Goal: Transaction & Acquisition: Purchase product/service

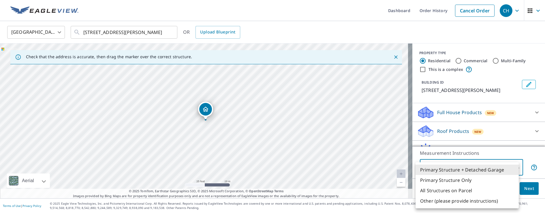
click at [459, 115] on div at bounding box center [272, 106] width 545 height 213
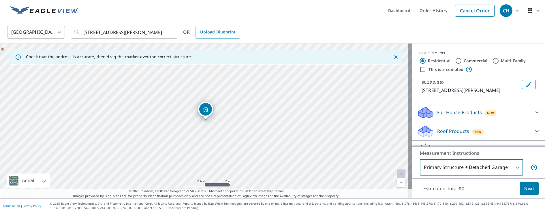
click at [460, 133] on p "Roof Products" at bounding box center [453, 131] width 32 height 7
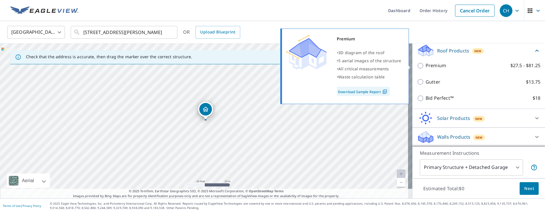
click at [417, 65] on input "Premium $27.5 - $81.25" at bounding box center [421, 65] width 9 height 7
checkbox input "true"
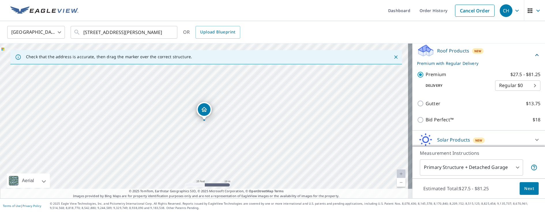
scroll to position [102, 0]
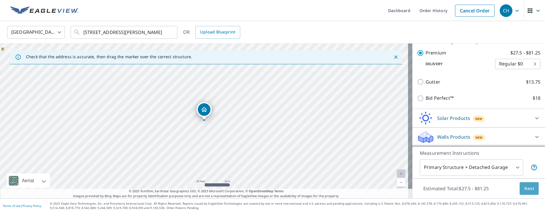
click at [530, 187] on button "Next" at bounding box center [529, 188] width 19 height 13
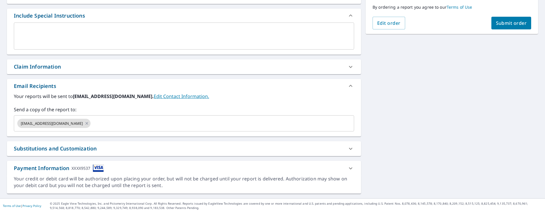
scroll to position [150, 0]
click at [85, 125] on icon at bounding box center [87, 123] width 5 height 6
click at [83, 125] on input "text" at bounding box center [179, 123] width 326 height 11
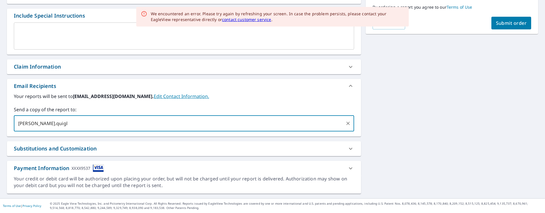
type input "[PERSON_NAME].[PERSON_NAME]"
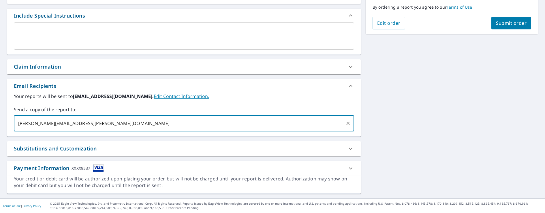
type input "[PERSON_NAME][EMAIL_ADDRESS][PERSON_NAME][DOMAIN_NAME]"
click at [83, 28] on textarea at bounding box center [184, 36] width 332 height 16
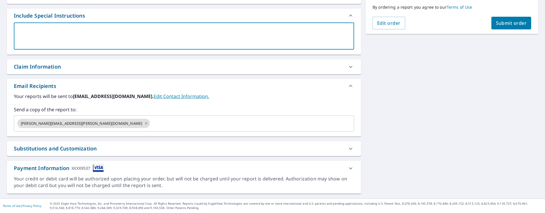
type textarea "t"
type textarea "x"
type textarea "th"
type textarea "x"
type textarea "the"
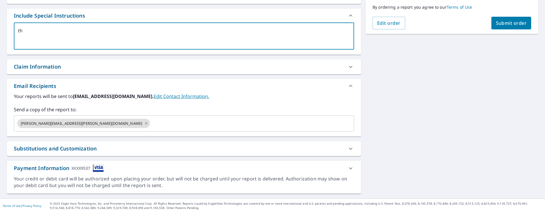
type textarea "x"
type textarea "ther"
type textarea "x"
type textarea "there"
type textarea "x"
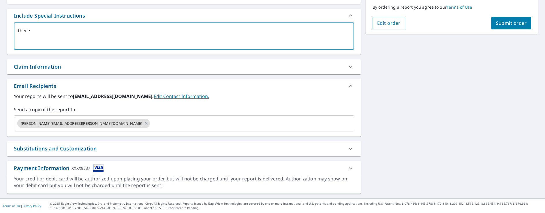
type textarea "there i"
type textarea "x"
type textarea "there is"
type textarea "x"
type textarea "there is"
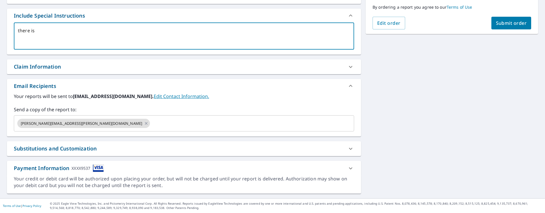
type textarea "x"
type textarea "there is a"
type textarea "x"
type textarea "there is al"
type textarea "x"
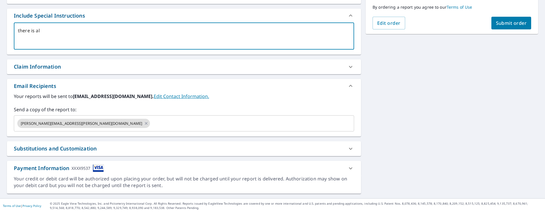
type textarea "there is als"
type textarea "x"
type textarea "there is also"
type textarea "x"
type textarea "there is also"
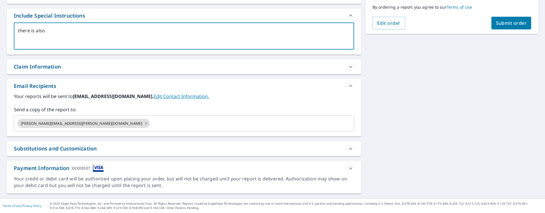
type textarea "x"
type textarea "there is also a"
type textarea "x"
type textarea "there is also an"
type textarea "x"
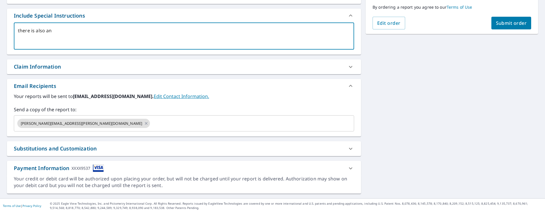
type textarea "there is also an"
type textarea "x"
type textarea "there is also an o"
type textarea "x"
type textarea "there is also an ou"
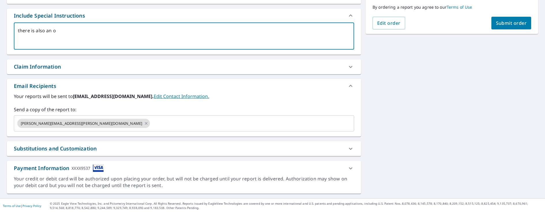
type textarea "x"
type textarea "there is also an out"
type textarea "x"
type textarea "there is also an outh"
type textarea "x"
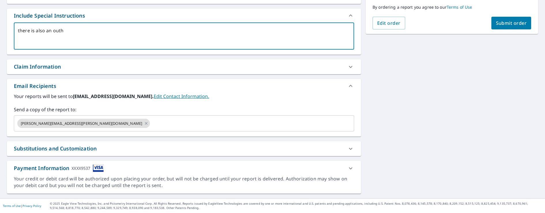
type textarea "there is also an outho"
type textarea "x"
type textarea "there is also an outhou"
type textarea "x"
type textarea "there is also an outhous"
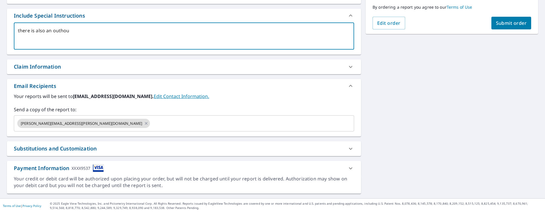
type textarea "x"
type textarea "there is also an outhouse"
type textarea "x"
type textarea "there is also an outhouse"
type textarea "x"
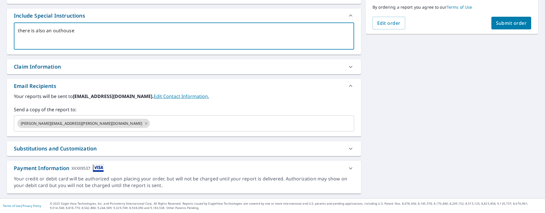
type textarea "there is also an outhouse r"
type textarea "x"
type textarea "there is also an outhouse ro"
type textarea "x"
type textarea "there is also an outhouse roo"
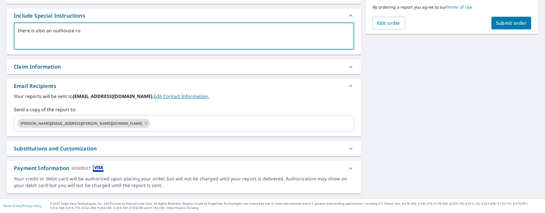
type textarea "x"
type textarea "there is also an outhouse roof"
type textarea "x"
type textarea "there is also an outhouse roof"
type textarea "x"
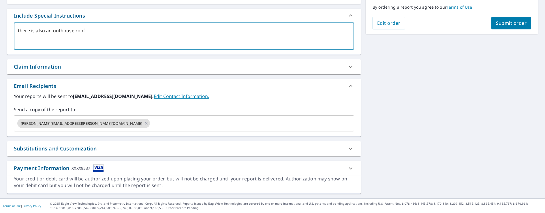
type textarea "there is also an outhouse roof o"
type textarea "x"
type textarea "there is also an outhouse roof on"
type textarea "x"
type textarea "there is also an outhouse roof o"
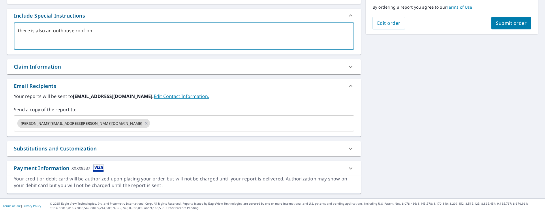
type textarea "x"
type textarea "there is also an outhouse roof"
type textarea "x"
type textarea "there is also an outhouse roof"
type textarea "x"
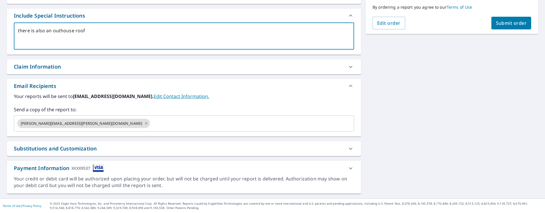
type textarea "there is also an outhouse roo"
type textarea "x"
type textarea "there is also an outhouse ro"
type textarea "x"
type textarea "there is also an outhouse r"
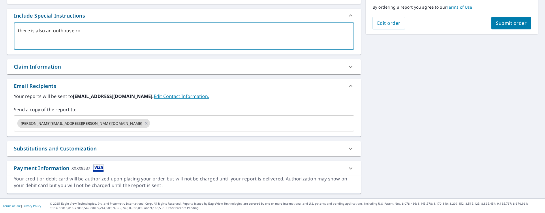
type textarea "x"
type textarea "there is also an outhouse"
type textarea "x"
type textarea "there is also an outhouse o"
type textarea "x"
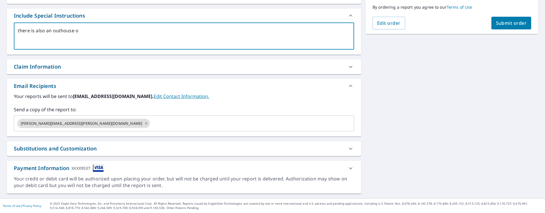
type textarea "there is also an outhouse on"
type textarea "x"
type textarea "there is also an outhouse on"
type textarea "x"
type textarea "there is also an outhouse on"
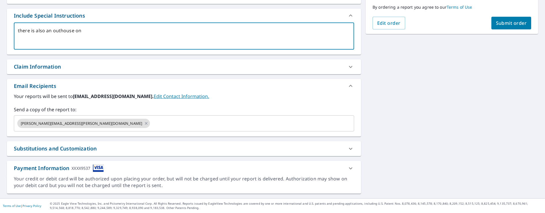
type textarea "x"
type textarea "there is also an outhouse o"
type textarea "x"
type textarea "there is also an outhouse"
type textarea "x"
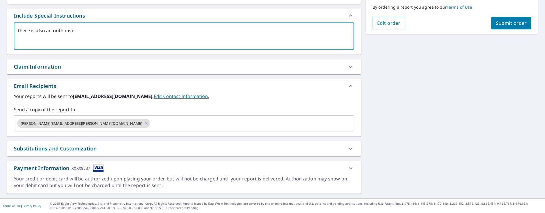
type textarea "there is also an outhouse n"
type textarea "x"
type textarea "there is also an outhouse ne"
type textarea "x"
type textarea "there is also an outhouse nea"
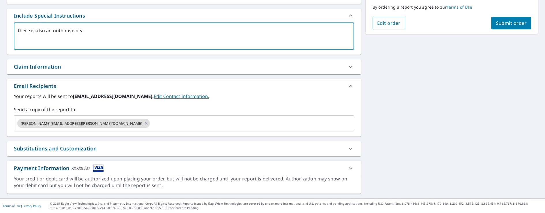
type textarea "x"
type textarea "there is also an outhouse near"
type textarea "x"
type textarea "there is also an outhouse near"
type textarea "x"
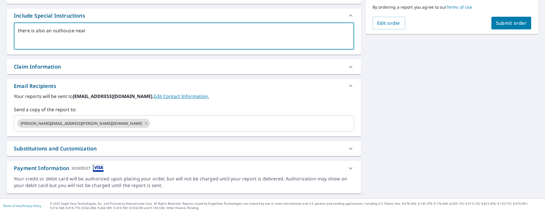
type textarea "there is also an outhouse near t"
type textarea "x"
type textarea "there is also an outhouse near th"
type textarea "x"
type textarea "there is also an outhouse near the"
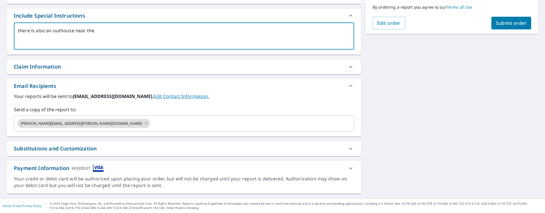
type textarea "x"
type textarea "there is also an outhouse near the"
type textarea "x"
type textarea "there is also an outhouse near the h"
type textarea "x"
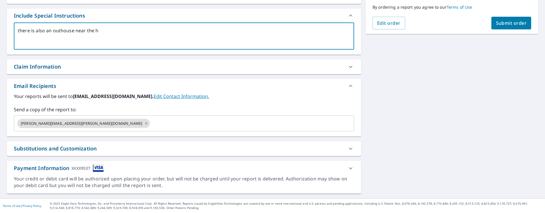
type textarea "there is also an outhouse near the ho"
type textarea "x"
type textarea "there is also an outhouse near the hou"
type textarea "x"
type textarea "there is also an outhouse near the hous"
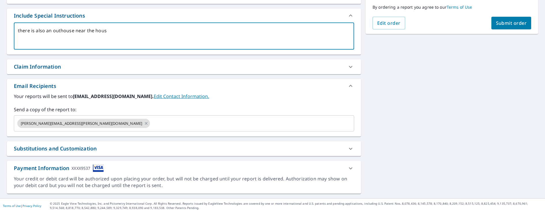
type textarea "x"
type textarea "there is also an outhouse near the house"
type textarea "x"
type textarea "there is also an outhouse near the house i"
type textarea "x"
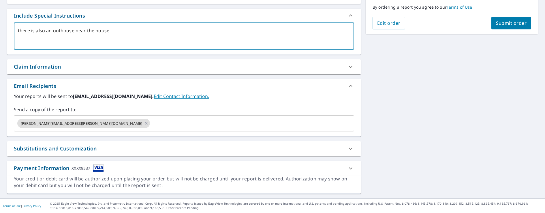
type textarea "there is also an outhouse near the house i"
type textarea "x"
type textarea "there is also an outhouse near the house i w"
type textarea "x"
type textarea "there is also an outhouse near the house i [GEOGRAPHIC_DATA]"
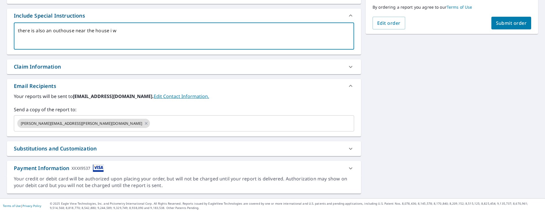
type textarea "x"
type textarea "there is also an outhouse near the house i [GEOGRAPHIC_DATA]"
type textarea "x"
type textarea "there is also an outhouse near the house i will"
type textarea "x"
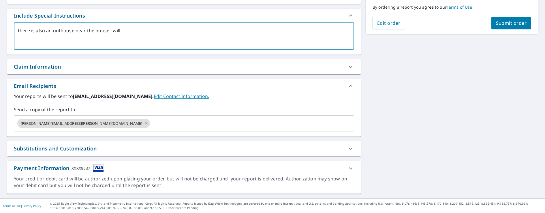
type textarea "there is also an outhouse near the house i will"
type textarea "x"
type textarea "there is also an outhouse near the house i will n"
type textarea "x"
type textarea "there is also an outhouse near the house i will ne"
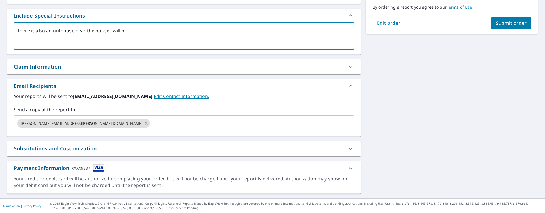
type textarea "x"
type textarea "there is also an outhouse near the house i will nee"
type textarea "x"
type textarea "there is also an outhouse near the house i will need"
type textarea "x"
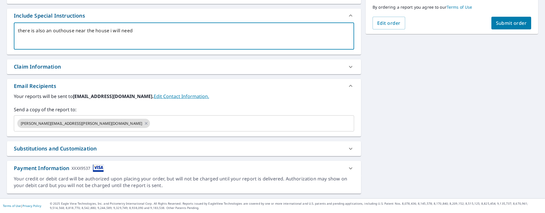
type textarea "there is also an outhouse near the house i will need"
type textarea "x"
type textarea "there is also an outhouse near the house i will need m"
type textarea "x"
type textarea "there is also an outhouse near the house i will need me"
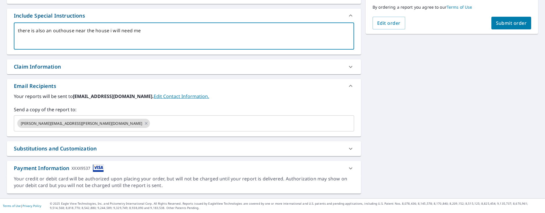
type textarea "x"
type textarea "there is also an outhouse near the house i will need mea"
type textarea "x"
type textarea "there is also an outhouse near the house i will need meas"
type textarea "x"
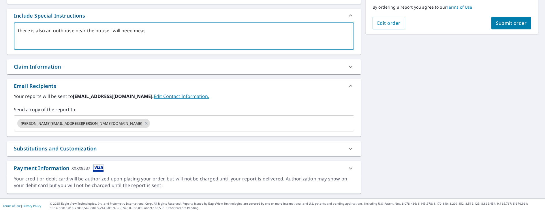
type textarea "there is also an outhouse near the house i will need measr"
type textarea "x"
type textarea "there is also an outhouse near the house i will need measre"
type textarea "x"
type textarea "there is also an outhouse near the house i will need measreu"
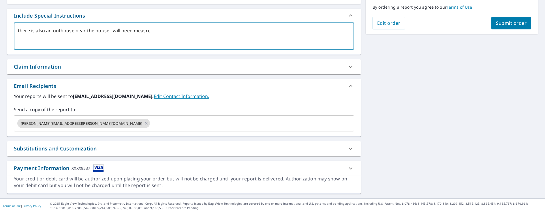
type textarea "x"
type textarea "there is also an outhouse near the house i will need measre"
type textarea "x"
type textarea "there is also an outhouse near the house i will need measr"
type textarea "x"
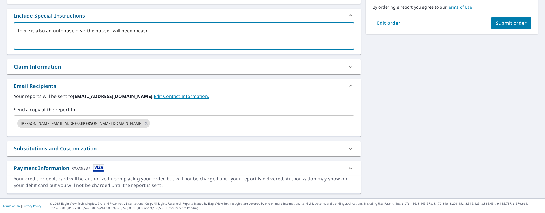
type textarea "there is also an outhouse near the house i will need meas"
type textarea "x"
type textarea "there is also an outhouse near the house i will need measu"
type textarea "x"
type textarea "there is also an outhouse near the house i will need measur"
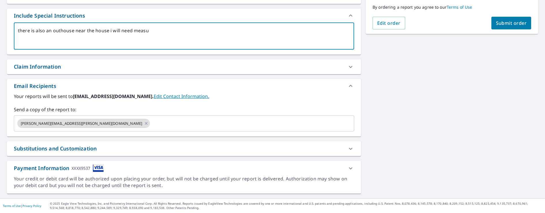
type textarea "x"
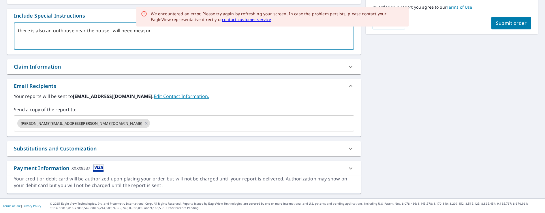
type textarea "there is also an outhouse near the house i will need measure"
type textarea "x"
type textarea "there is also an outhouse near the house i will need measurem"
type textarea "x"
type textarea "there is also an outhouse near the house i will need measureme"
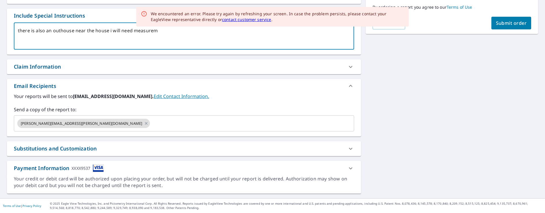
type textarea "x"
type textarea "there is also an outhouse near the house i will need measuremen"
type textarea "x"
type textarea "there is also an outhouse near the house i will need measurement"
type textarea "x"
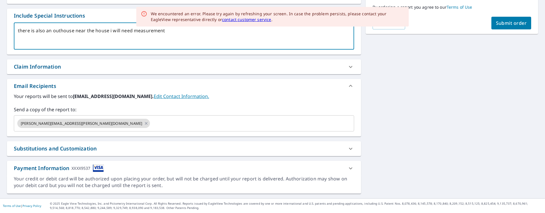
type textarea "there is also an outhouse near the house i will need measurements"
type textarea "x"
type textarea "there is also an outhouse near the house i will need measurements"
type textarea "x"
type textarea "there is also an outhouse near the house i will need measurements f"
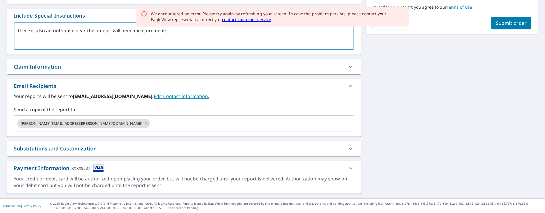
type textarea "x"
type textarea "there is also an outhouse near the house i will need measurements fo"
type textarea "x"
type textarea "there is also an outhouse near the house i will need measurements for"
type textarea "x"
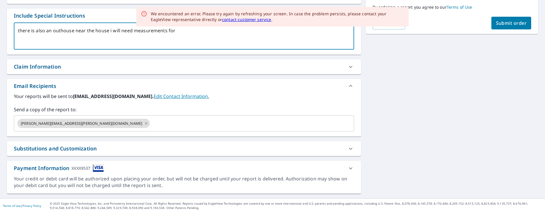
type textarea "there is also an outhouse near the house i will need measurements for"
type textarea "x"
type textarea "there is also an outhouse near the house i will need measurements for"
click at [371, 52] on div "[STREET_ADDRESS][PERSON_NAME] A standard road map Aerial A detailed look from a…" at bounding box center [272, 50] width 545 height 295
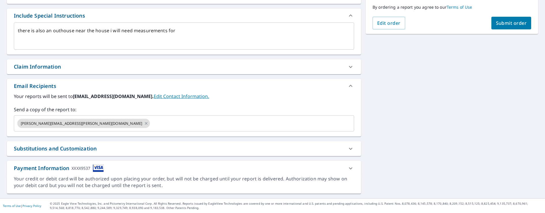
click at [504, 26] on span "Submit order" at bounding box center [511, 23] width 31 height 6
type textarea "x"
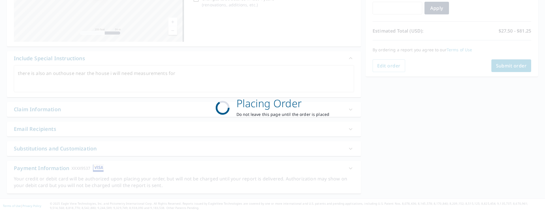
scroll to position [107, 0]
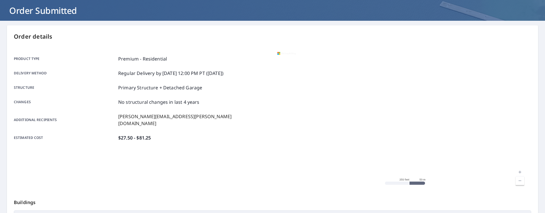
scroll to position [32, 0]
